Goal: Task Accomplishment & Management: Manage account settings

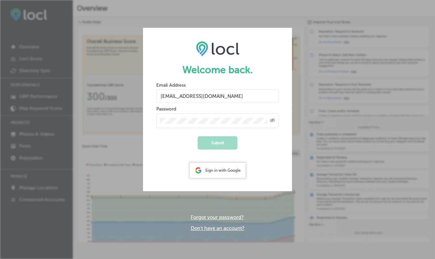
type input "[EMAIL_ADDRESS][DOMAIN_NAME]"
click at [216, 146] on button "Submit" at bounding box center [218, 142] width 40 height 13
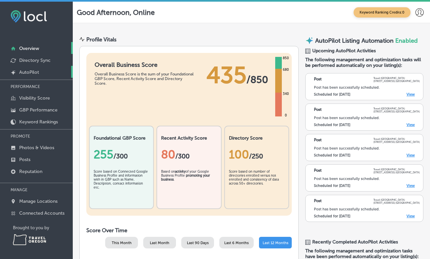
click at [33, 71] on p "AutoPilot" at bounding box center [29, 73] width 20 height 6
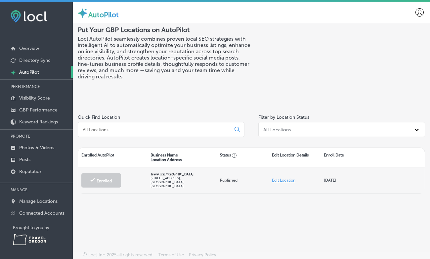
click at [188, 184] on div "Travel [GEOGRAPHIC_DATA] [STREET_ADDRESS]" at bounding box center [183, 180] width 70 height 26
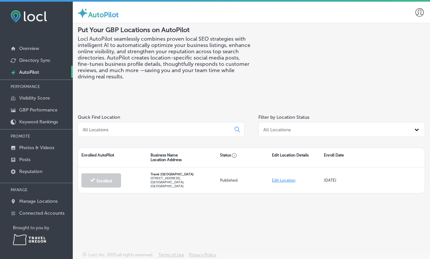
click at [30, 73] on p "AutoPilot" at bounding box center [29, 73] width 20 height 6
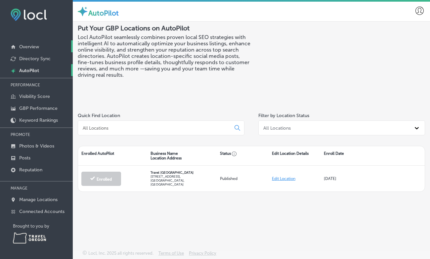
click at [22, 50] on link "Overview" at bounding box center [36, 46] width 73 height 12
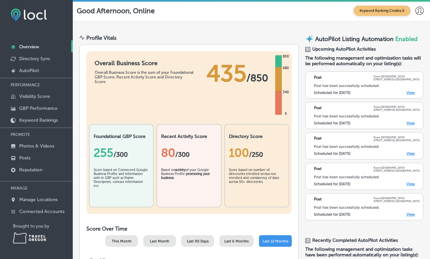
scroll to position [181, 0]
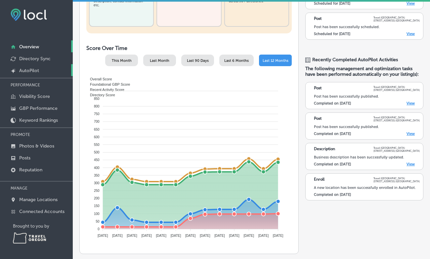
click at [27, 72] on p "AutoPilot" at bounding box center [29, 71] width 20 height 6
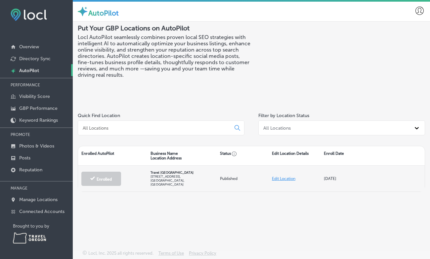
click at [281, 181] on div "Edit Location" at bounding box center [295, 178] width 52 height 15
click at [281, 177] on link "Edit Location" at bounding box center [284, 178] width 24 height 5
select select "US"
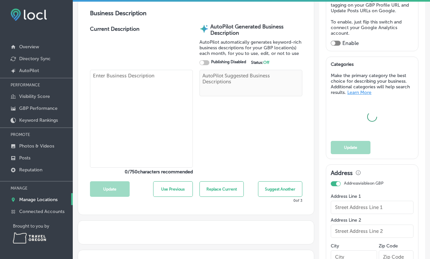
type input "Travel [GEOGRAPHIC_DATA]"
type textarea "Discover the heart of adventure at the Travel [GEOGRAPHIC_DATA], your gateway t…"
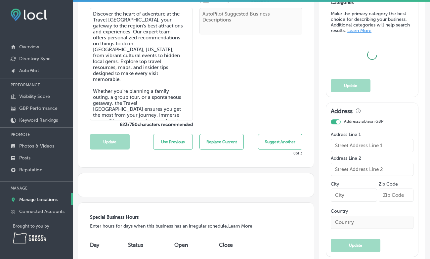
type textarea "Discover the heart of adventure at the Travel [GEOGRAPHIC_DATA], your gateway t…"
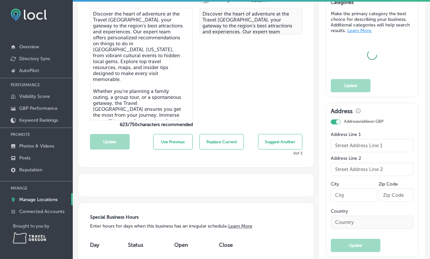
type input "[STREET_ADDRESS]"
type input "[GEOGRAPHIC_DATA]"
type input "97301"
type input "US"
type input "[URL][DOMAIN_NAME]"
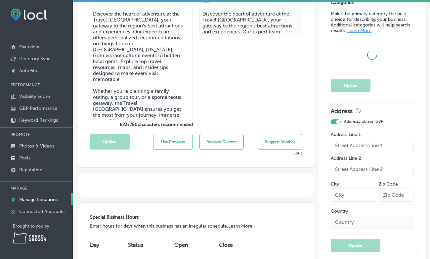
type input "[PHONE_NUMBER]"
type input "30"
type input "[EMAIL_ADDRESS][DOMAIN_NAME]"
type input "[URL][DOMAIN_NAME]"
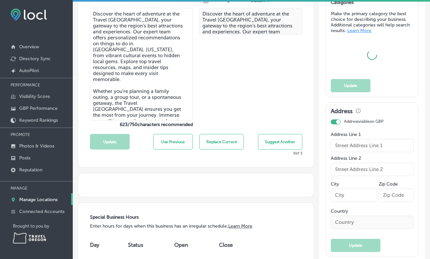
type input "[URL][DOMAIN_NAME]"
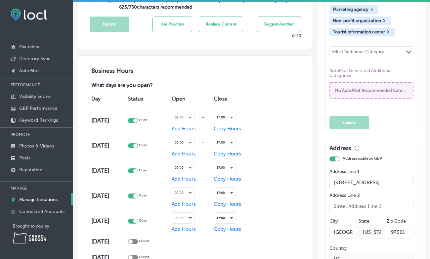
checkbox input "true"
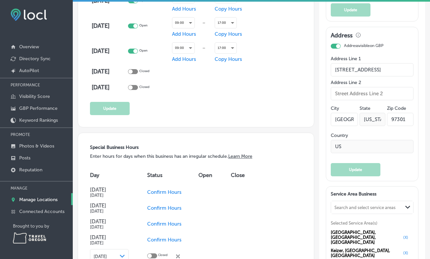
scroll to position [585, 0]
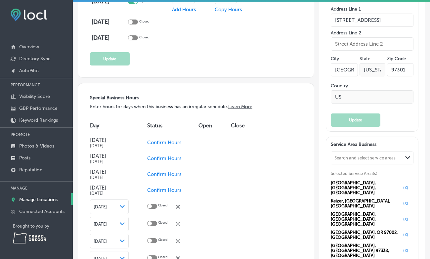
click at [165, 141] on span "Confirm Hours" at bounding box center [164, 143] width 34 height 6
click at [152, 142] on div at bounding box center [150, 142] width 4 height 4
checkbox input "true"
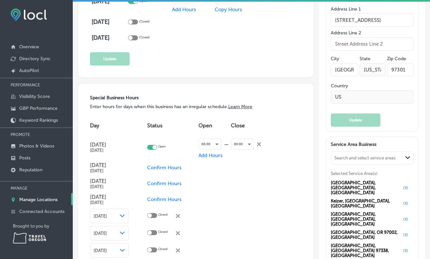
click at [161, 184] on span "Confirm Hours" at bounding box center [164, 184] width 34 height 6
click at [151, 183] on div at bounding box center [150, 183] width 4 height 4
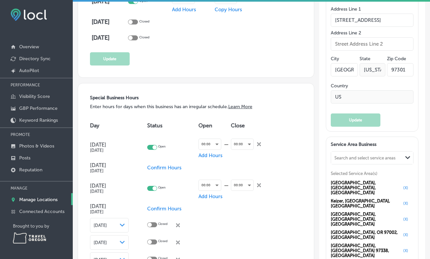
click at [157, 208] on span "Confirm Hours" at bounding box center [164, 209] width 34 height 6
click at [155, 188] on div at bounding box center [155, 188] width 4 height 4
checkbox input "false"
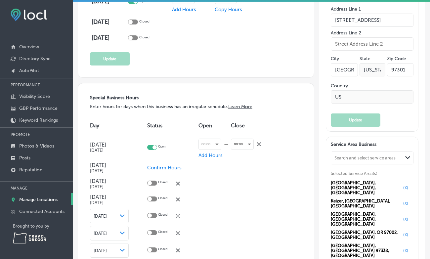
click at [155, 146] on div at bounding box center [155, 147] width 4 height 4
checkbox input "false"
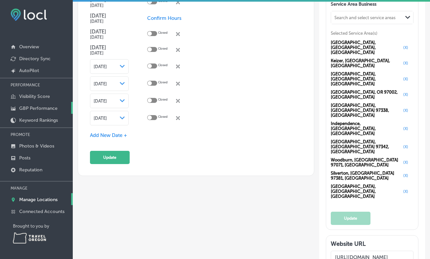
scroll to position [677, 0]
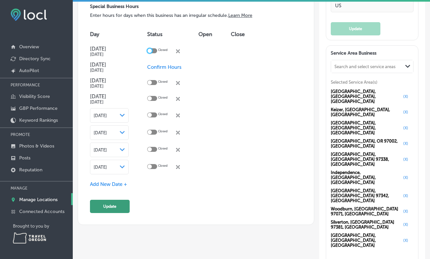
click at [108, 206] on button "Update" at bounding box center [110, 206] width 40 height 13
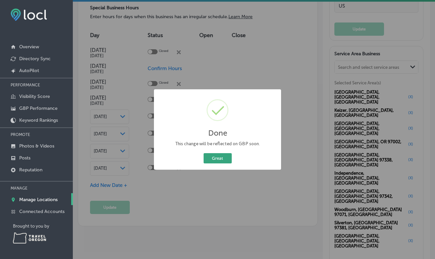
click at [225, 154] on button "Great" at bounding box center [218, 158] width 28 height 10
